Goal: Use online tool/utility

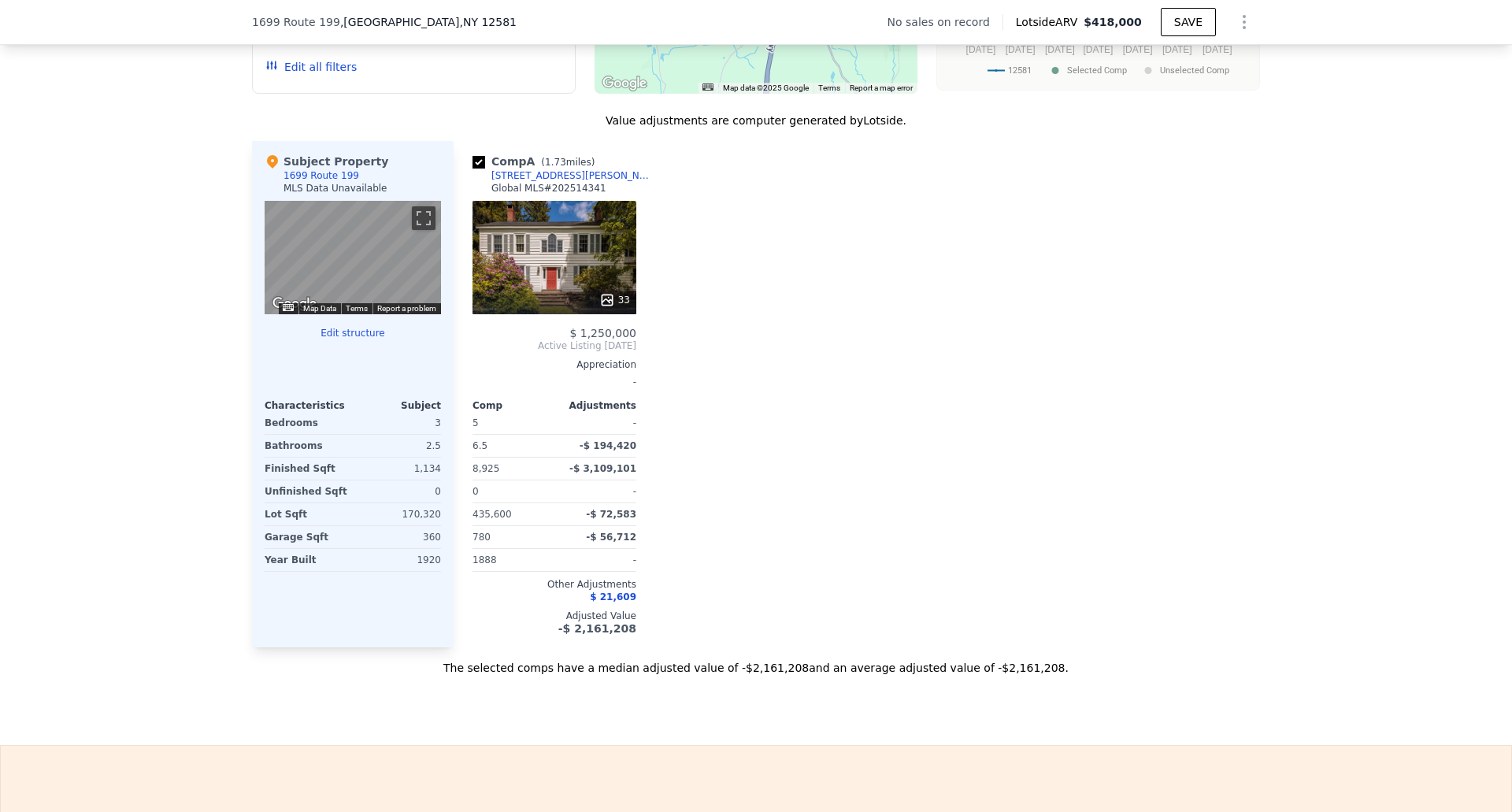
scroll to position [1490, 0]
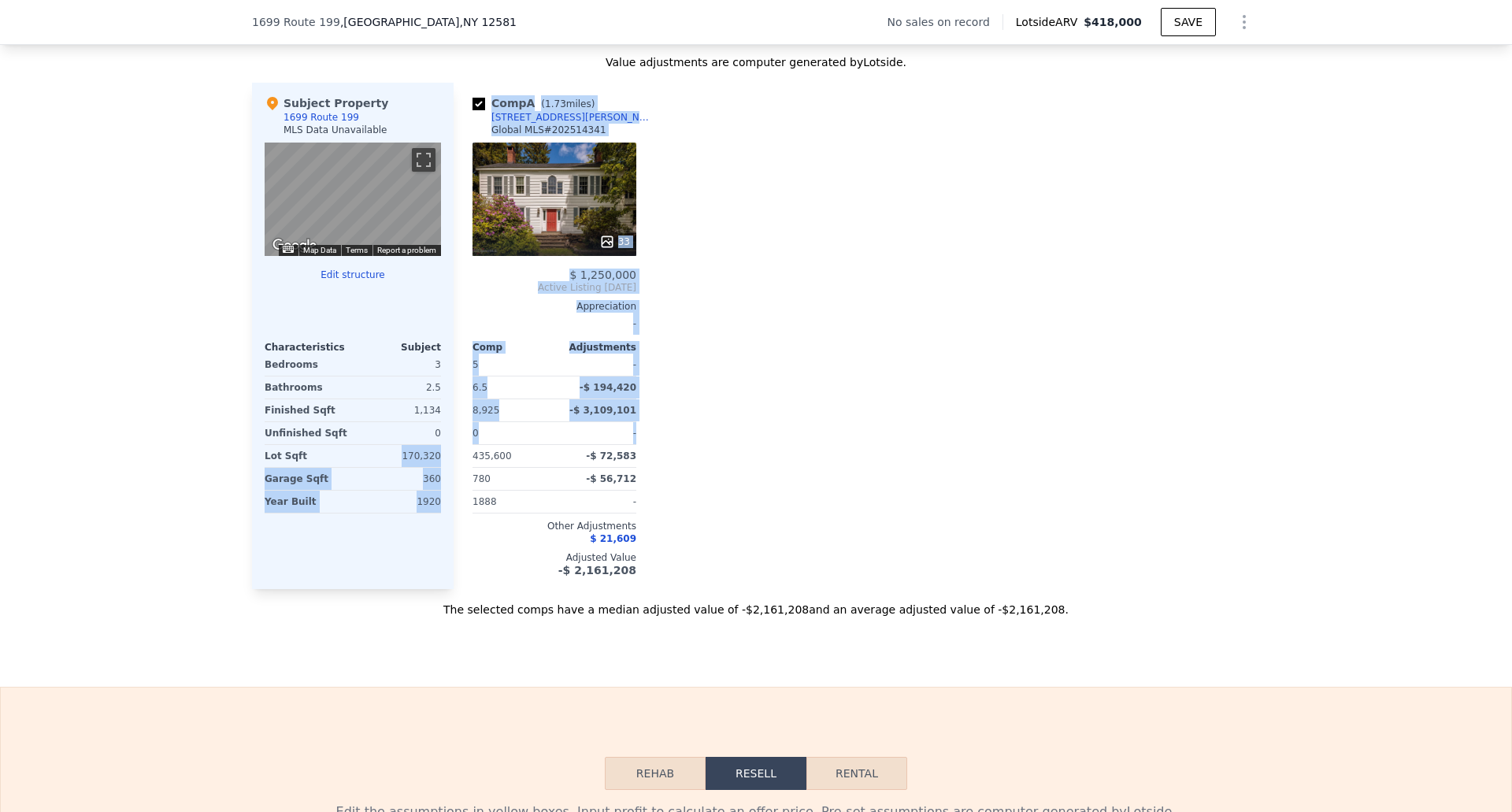
drag, startPoint x: 400, startPoint y: 467, endPoint x: 448, endPoint y: 466, distance: 48.0
click at [448, 466] on div "Subject Property 1699 Route 199 MLS Data Unavailable ← Move left → Move right ↑…" at bounding box center [756, 336] width 1007 height 507
click at [435, 474] on div "Subject Property 1699 Route 199 MLS Data Unavailable ← Move left → Move right ↑…" at bounding box center [353, 336] width 201 height 507
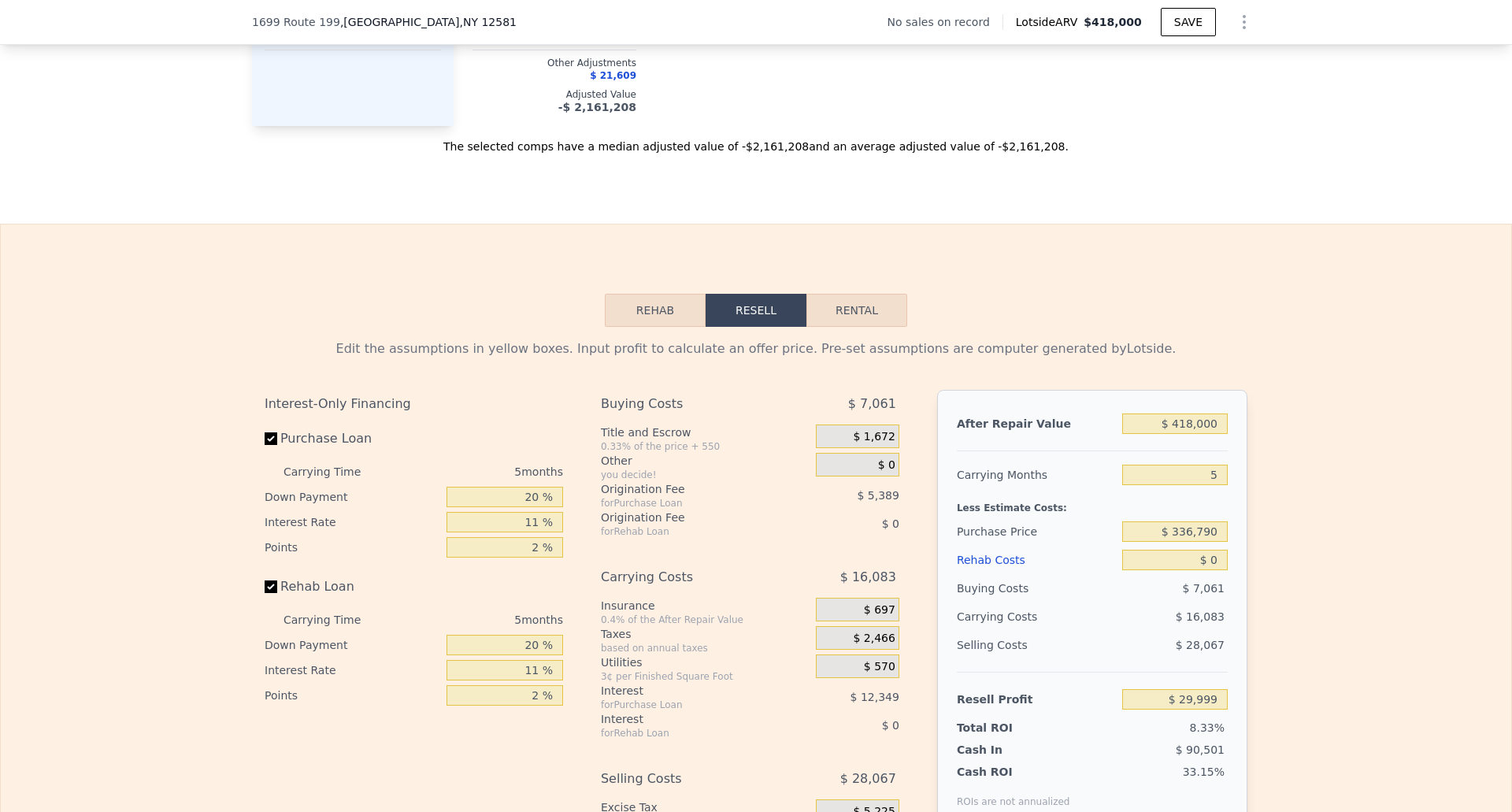
scroll to position [2042, 0]
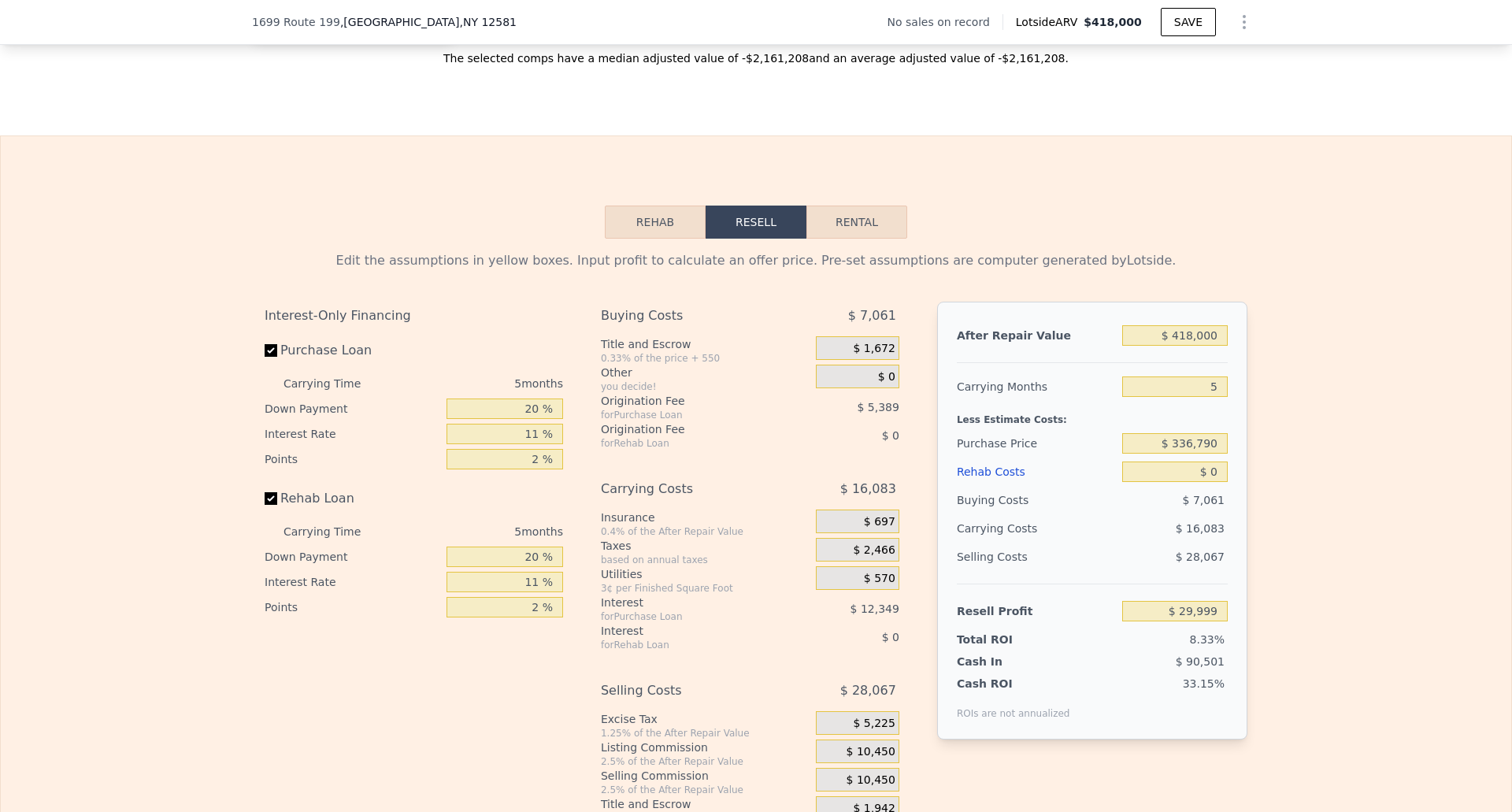
click at [637, 220] on button "Rehab" at bounding box center [655, 222] width 101 height 33
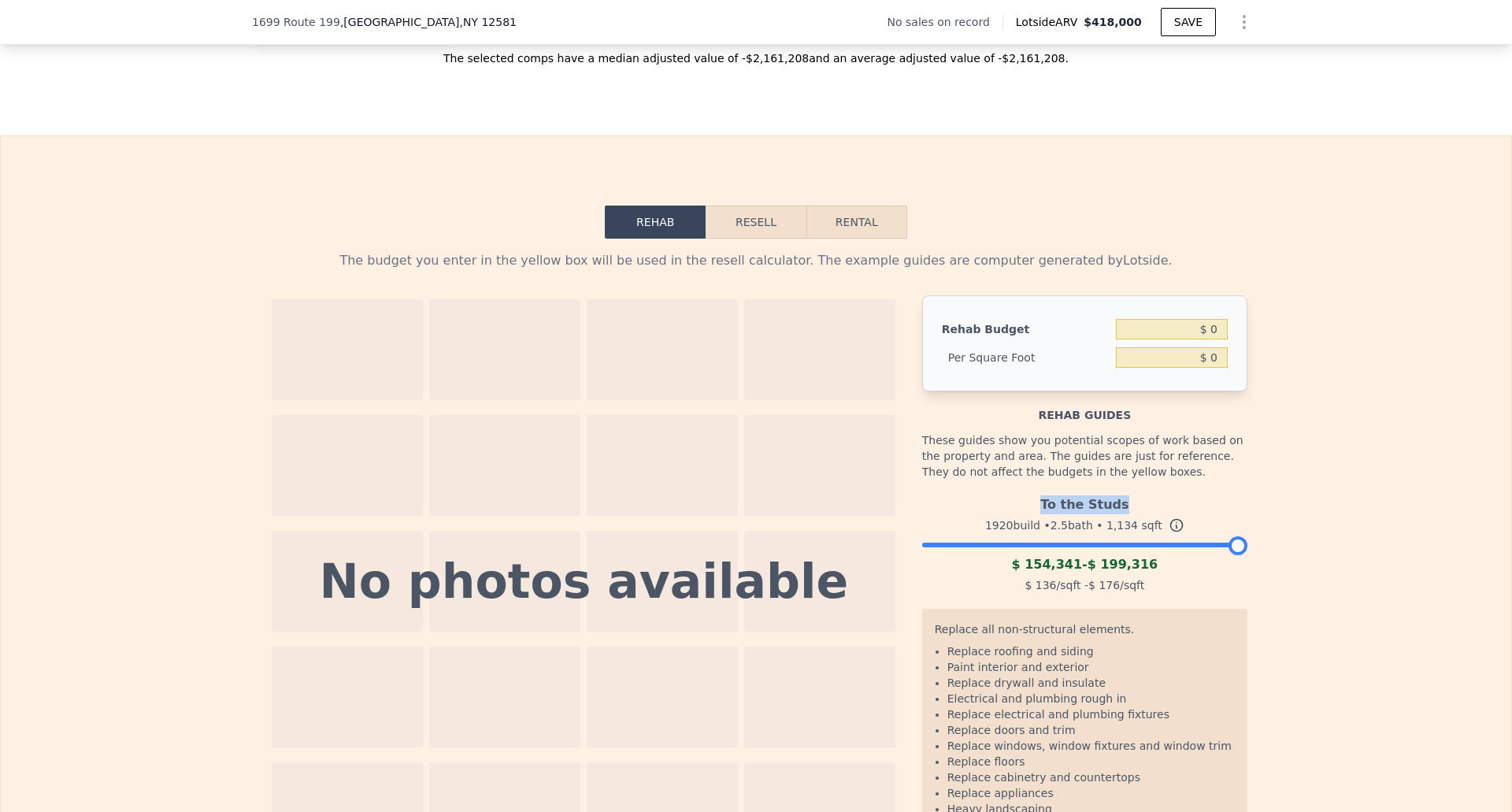
drag, startPoint x: 1038, startPoint y: 514, endPoint x: 1158, endPoint y: 523, distance: 120.3
click at [1158, 514] on div "To the Studs" at bounding box center [1085, 502] width 325 height 26
drag, startPoint x: 1028, startPoint y: 576, endPoint x: 1146, endPoint y: 574, distance: 118.0
click at [1146, 574] on div "$ 154,341 - $ 199,316" at bounding box center [1085, 564] width 325 height 19
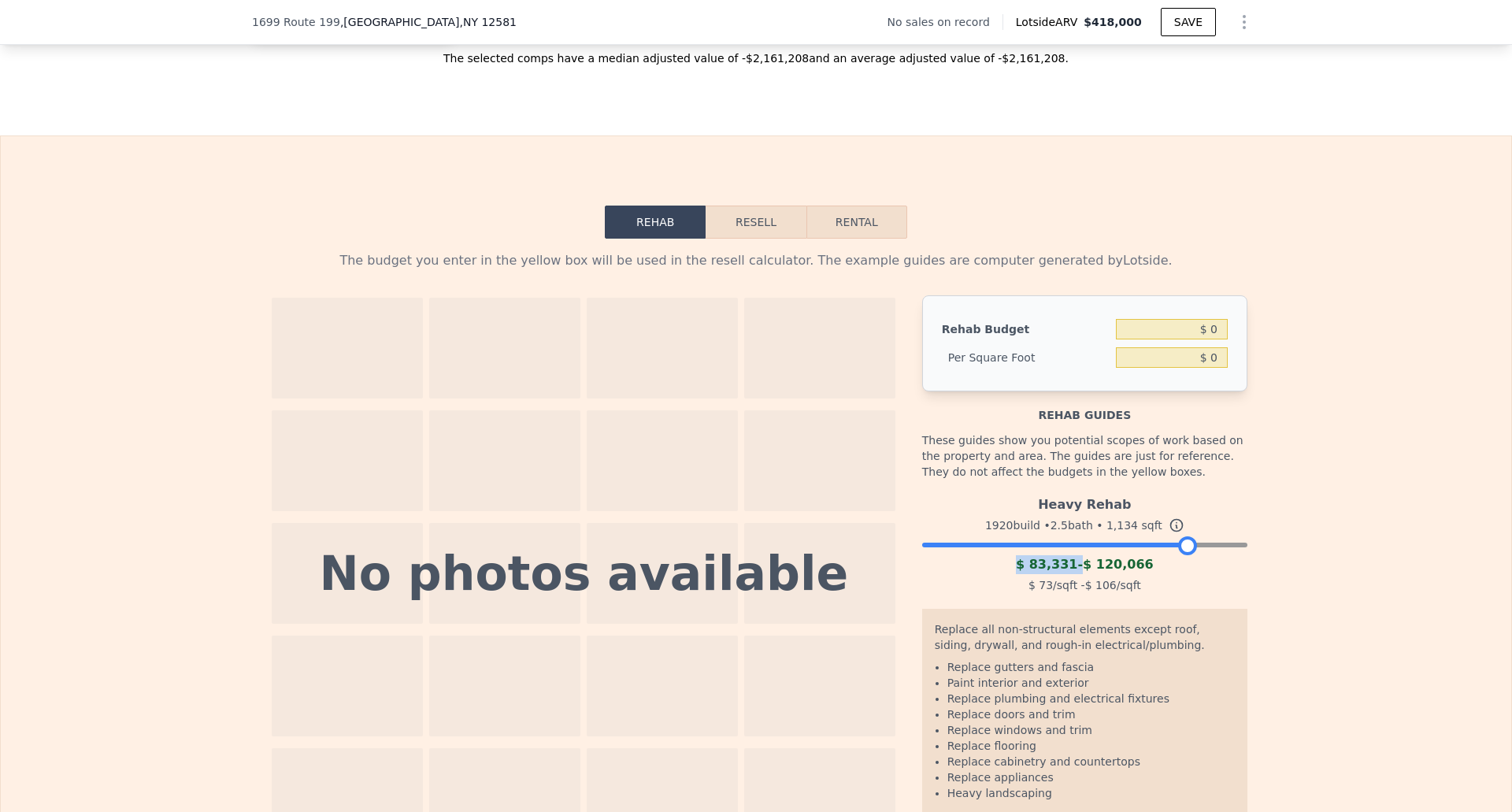
drag, startPoint x: 1230, startPoint y: 559, endPoint x: 1181, endPoint y: 555, distance: 49.2
click at [1181, 555] on div at bounding box center [1187, 546] width 19 height 19
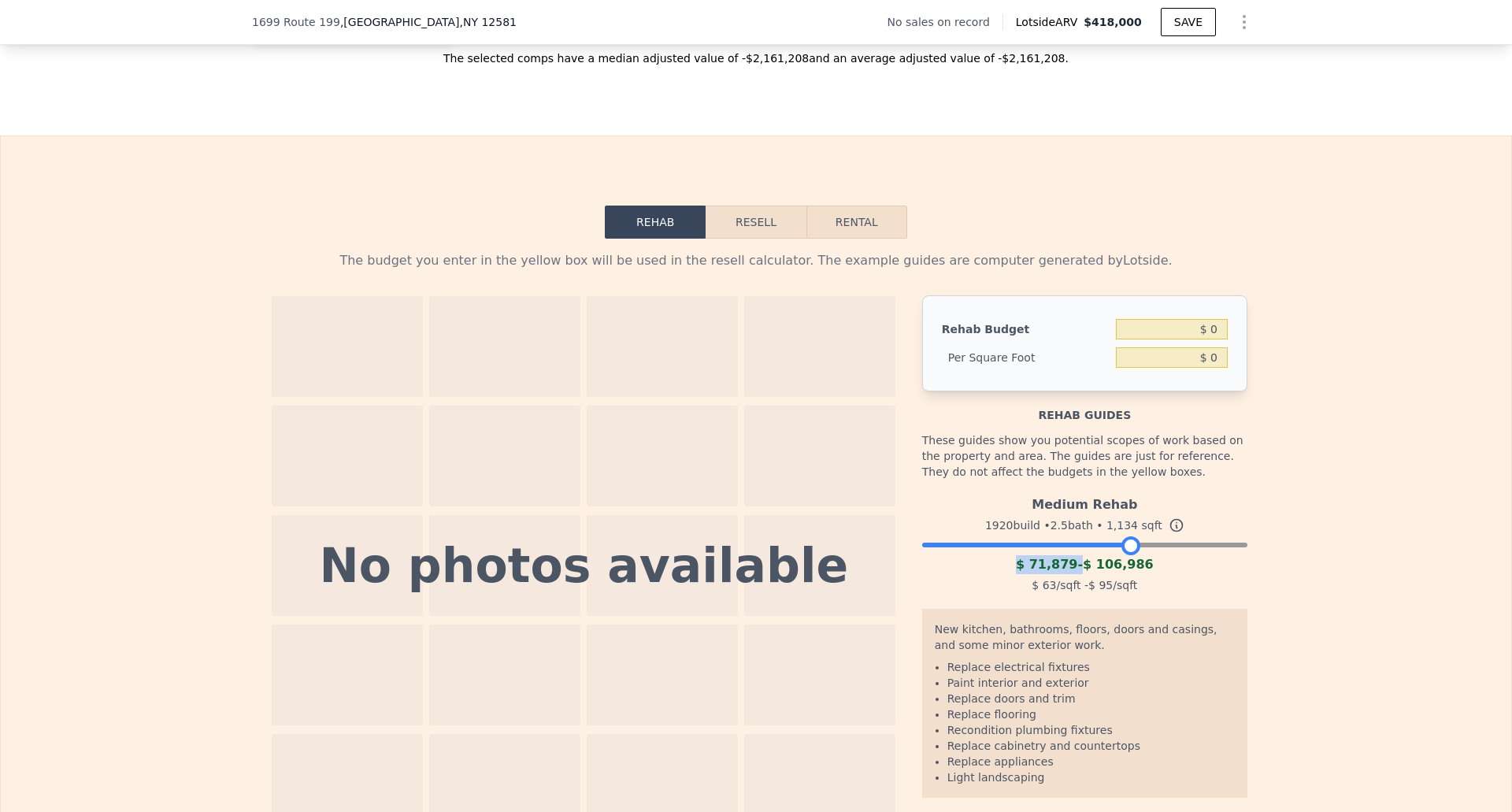
drag, startPoint x: 1181, startPoint y: 555, endPoint x: 1125, endPoint y: 554, distance: 56.0
click at [1125, 554] on div at bounding box center [1130, 546] width 19 height 19
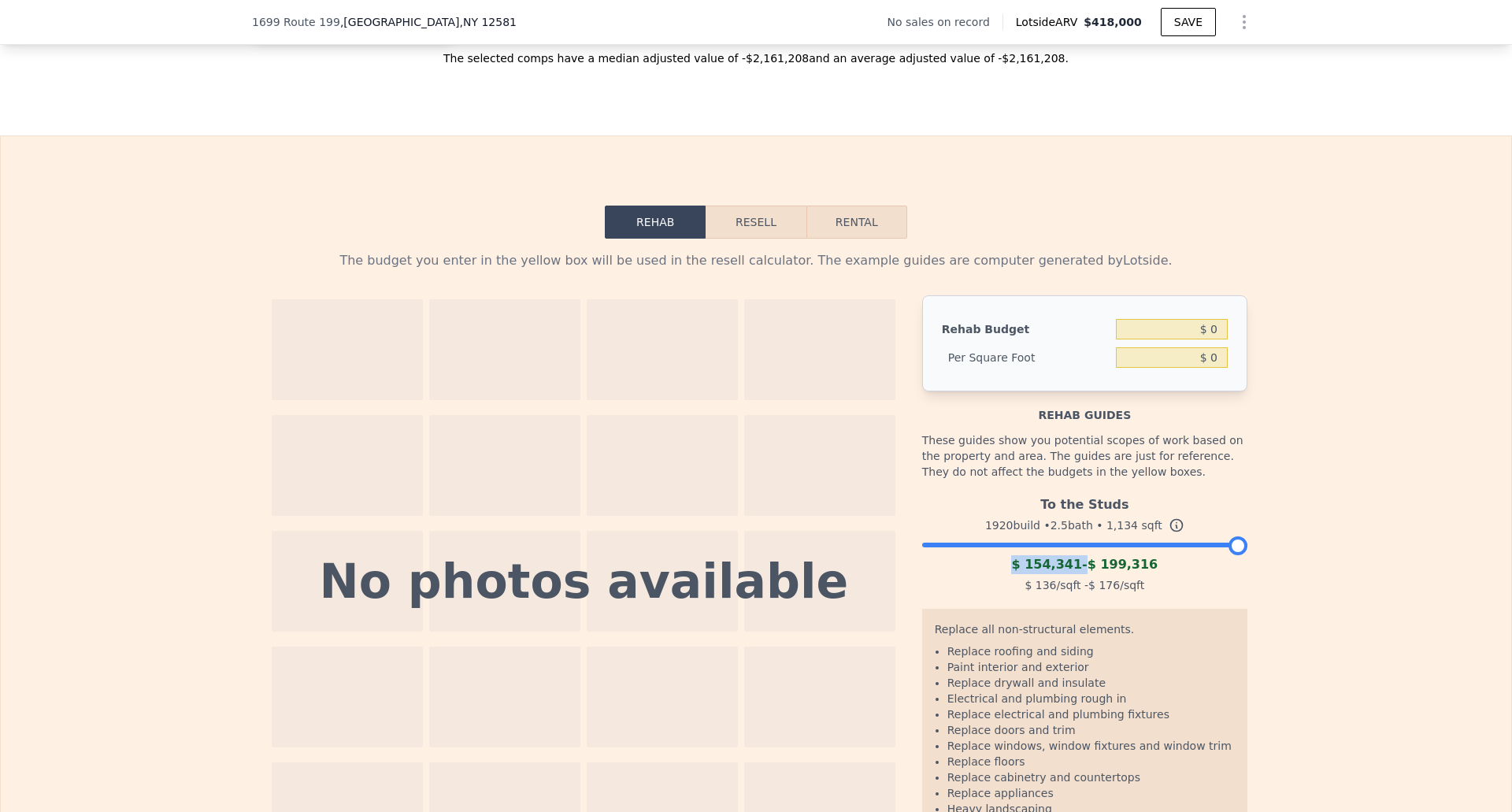
drag, startPoint x: 1125, startPoint y: 554, endPoint x: 1276, endPoint y: 545, distance: 151.3
click at [1276, 545] on div "The budget you enter in the yellow box will be used in the resell calculator. T…" at bounding box center [756, 552] width 1510 height 628
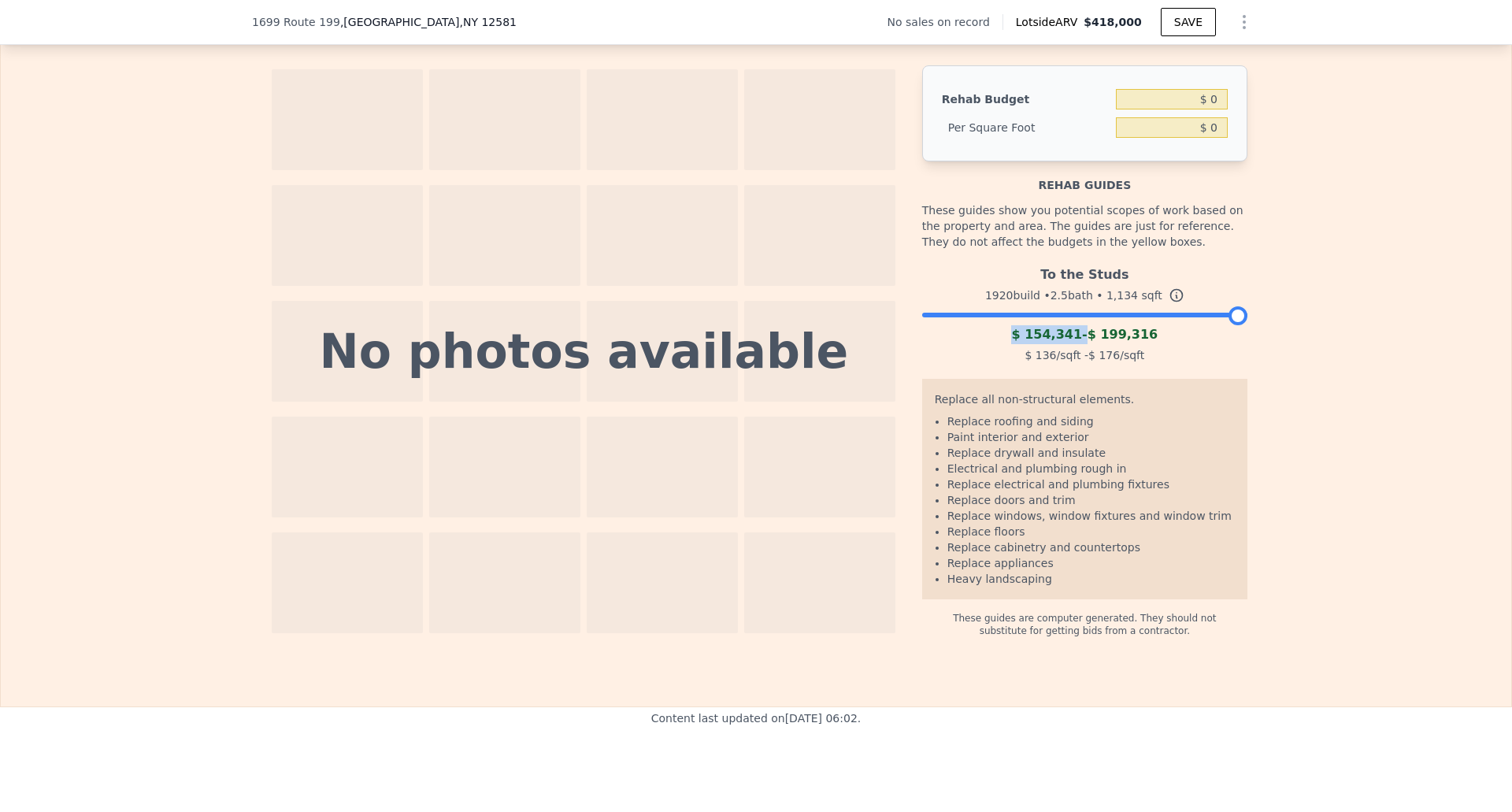
scroll to position [2279, 0]
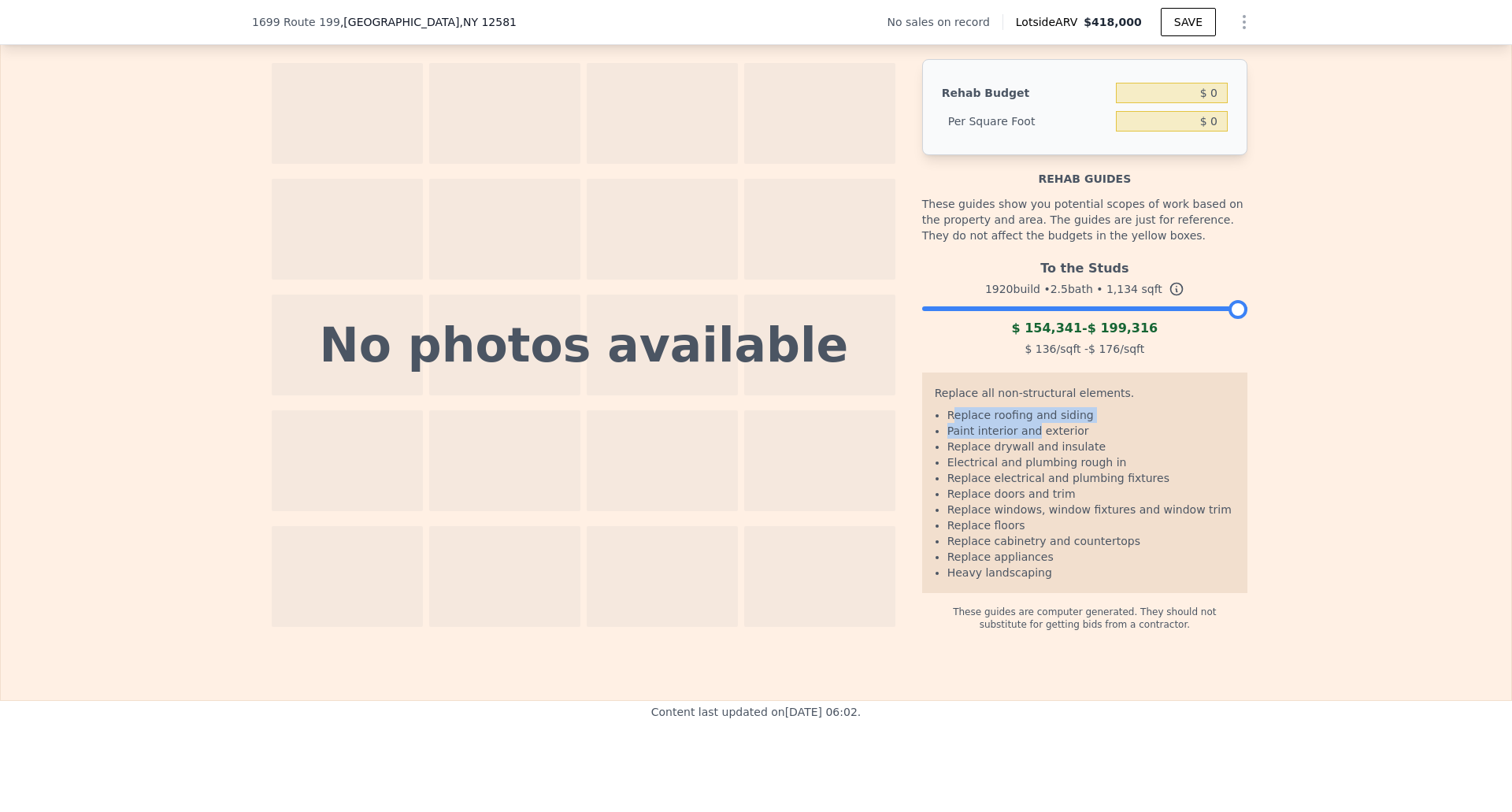
drag, startPoint x: 946, startPoint y: 422, endPoint x: 1024, endPoint y: 441, distance: 80.3
click at [1024, 441] on ul "Replace roofing and siding Paint interior and exterior Replace drywall and insu…" at bounding box center [1084, 493] width 300 height 173
click at [991, 454] on li "Replace drywall and insulate" at bounding box center [1091, 446] width 287 height 16
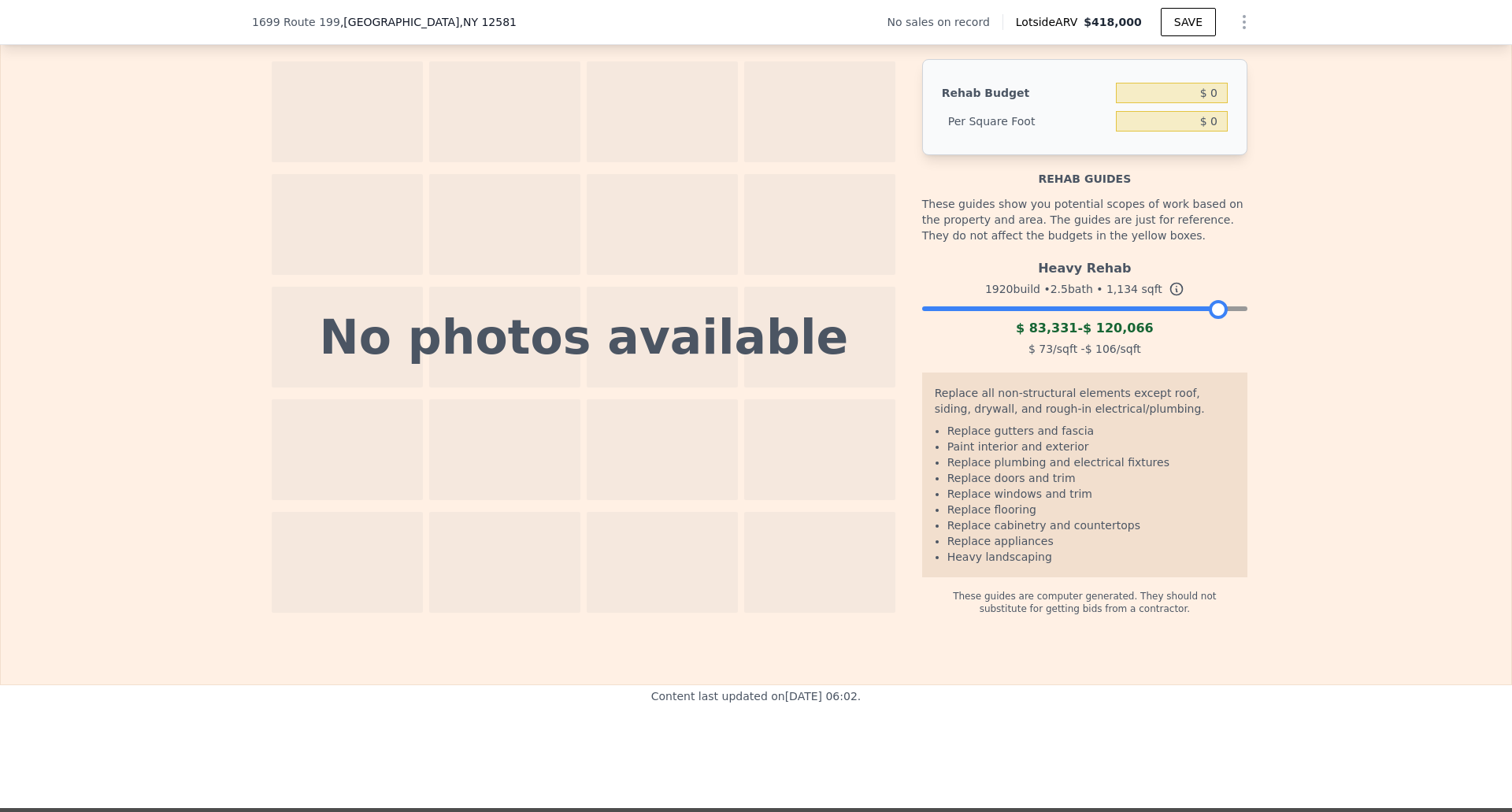
drag, startPoint x: 1234, startPoint y: 322, endPoint x: 1214, endPoint y: 321, distance: 20.0
click at [1214, 319] on div at bounding box center [1218, 309] width 19 height 19
drag, startPoint x: 1029, startPoint y: 341, endPoint x: 1177, endPoint y: 345, distance: 148.1
click at [1177, 337] on div "$ 83,331 - $ 120,066" at bounding box center [1085, 328] width 325 height 19
